Goal: Find specific page/section: Find specific page/section

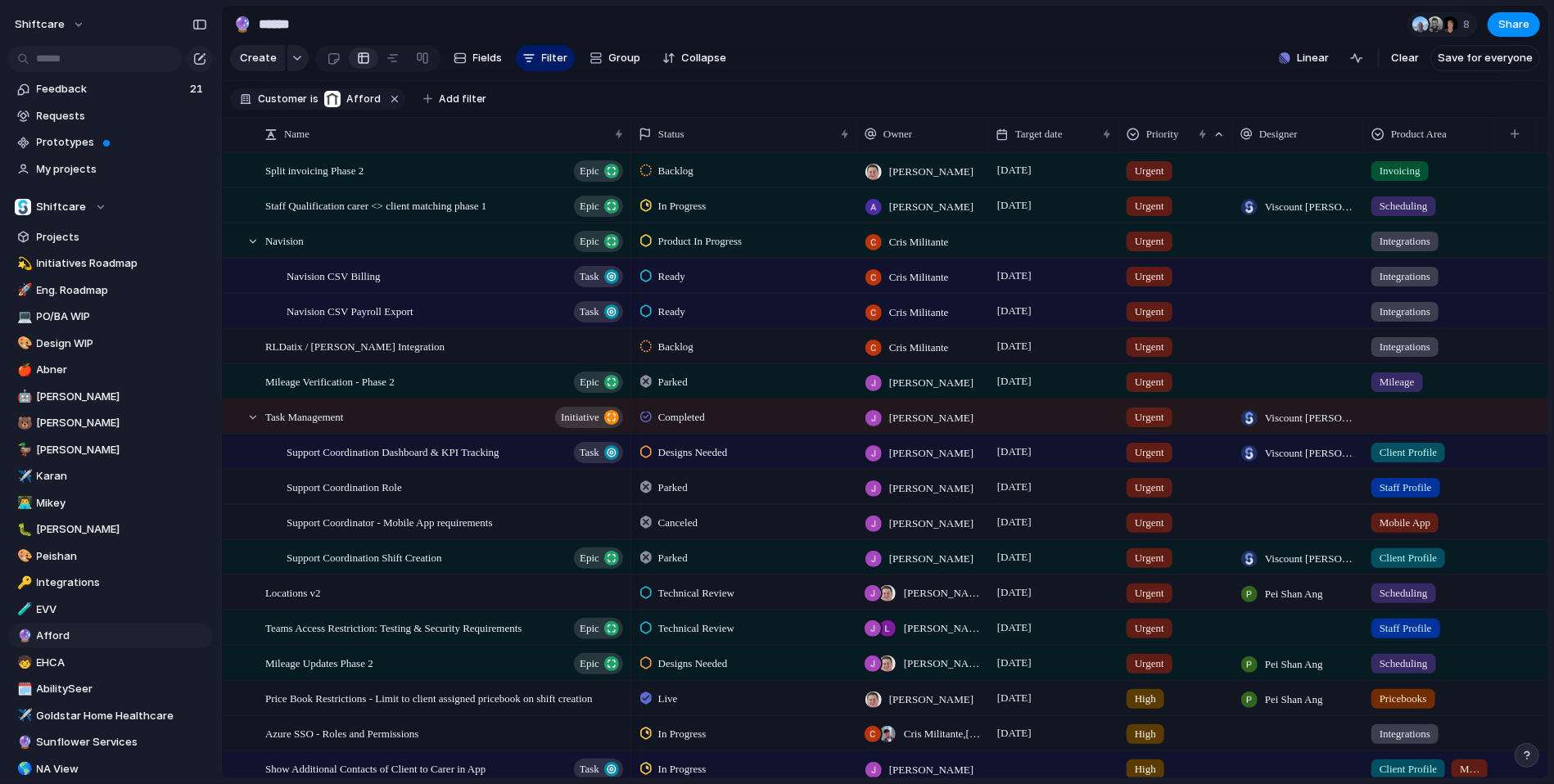
scroll to position [442, 0]
